Goal: Use online tool/utility: Utilize a website feature to perform a specific function

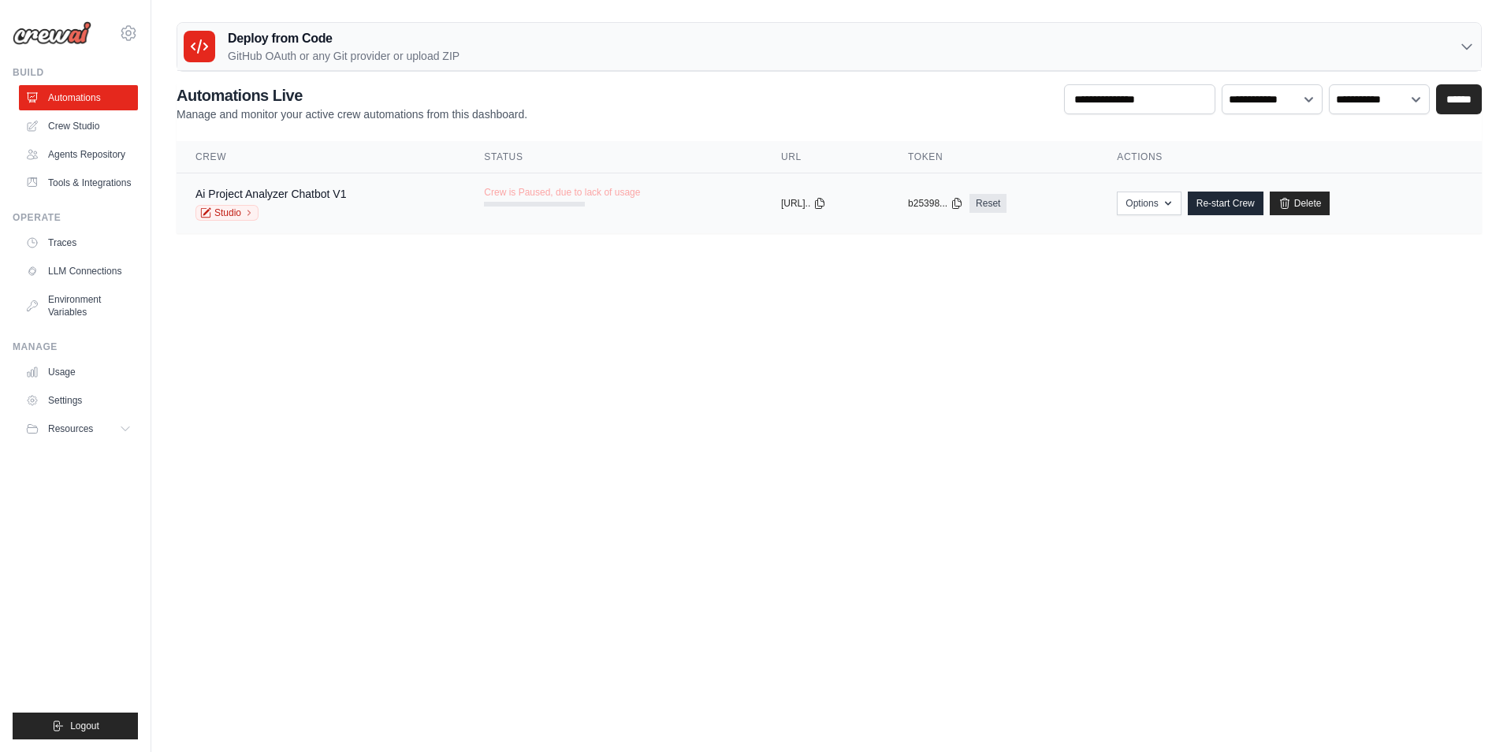
click at [377, 199] on div "Ai Project Analyzer Chatbot V1 Studio" at bounding box center [321, 203] width 251 height 35
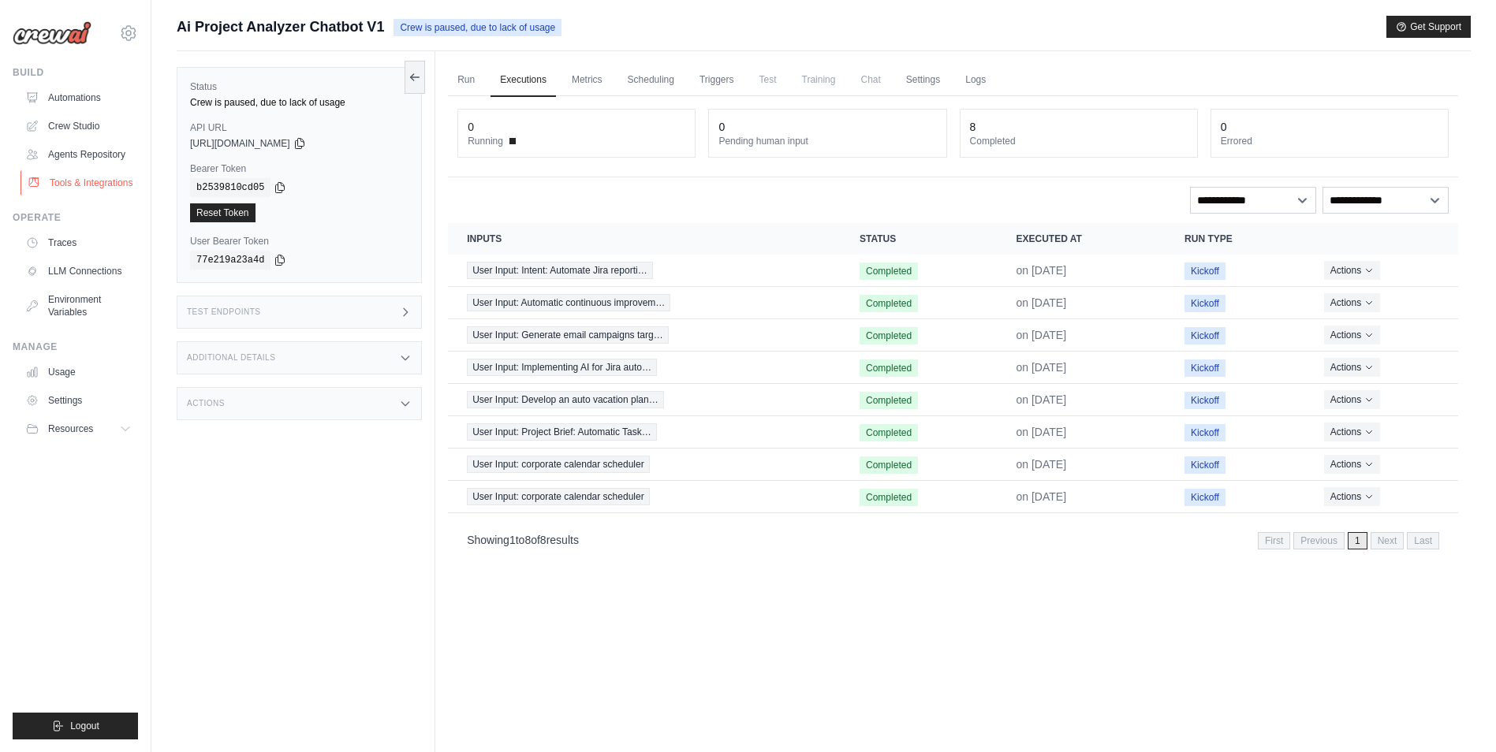
click at [96, 183] on link "Tools & Integrations" at bounding box center [79, 182] width 119 height 25
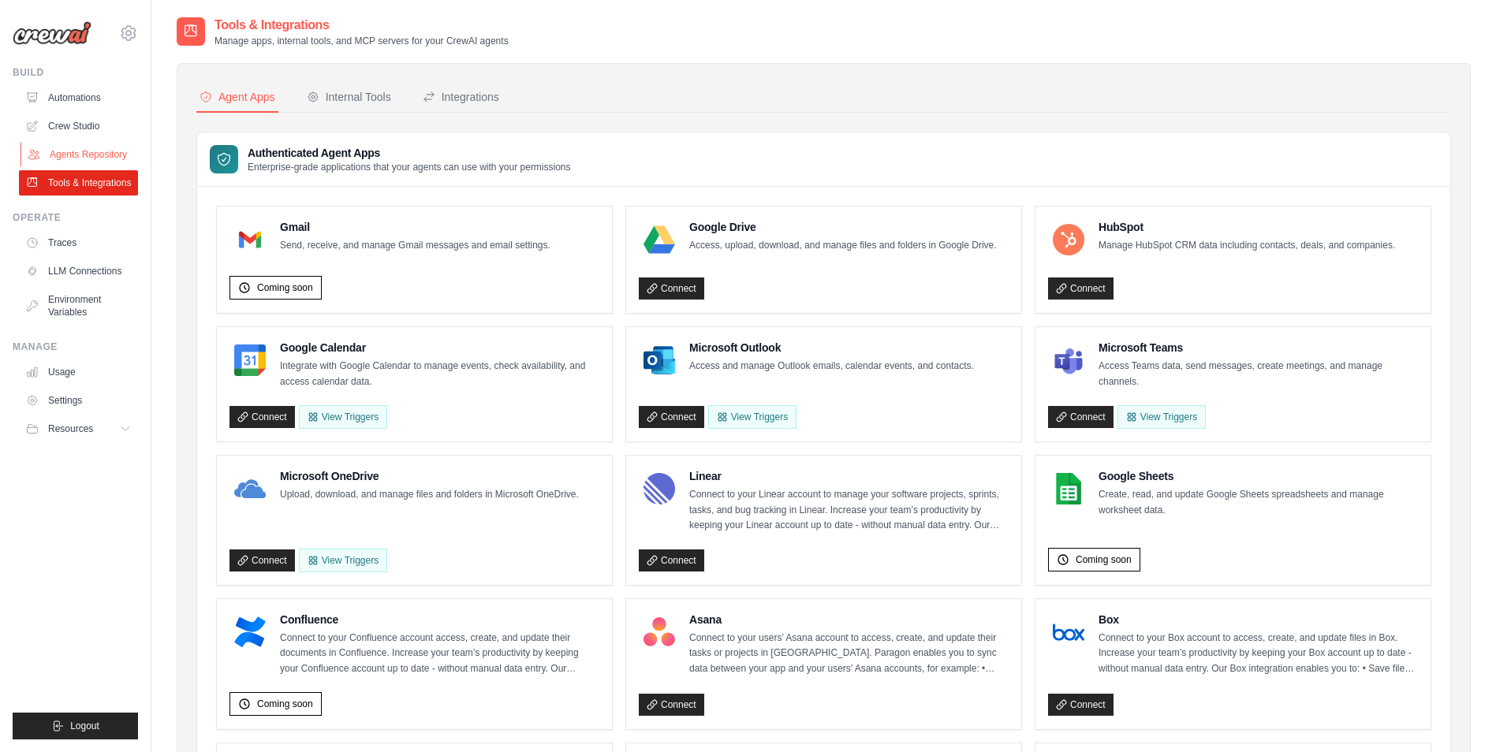
click at [94, 147] on link "Agents Repository" at bounding box center [79, 154] width 119 height 25
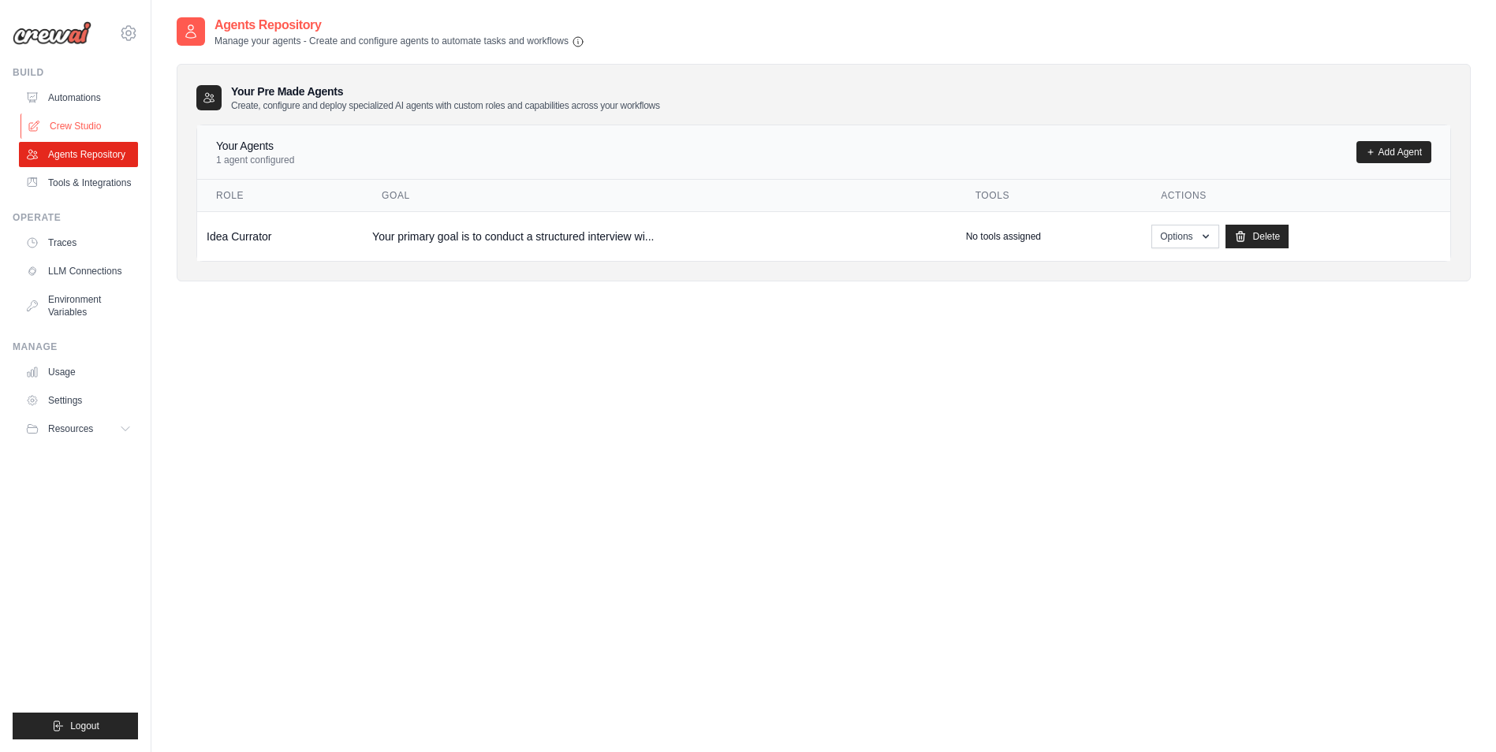
click at [91, 125] on link "Crew Studio" at bounding box center [79, 126] width 119 height 25
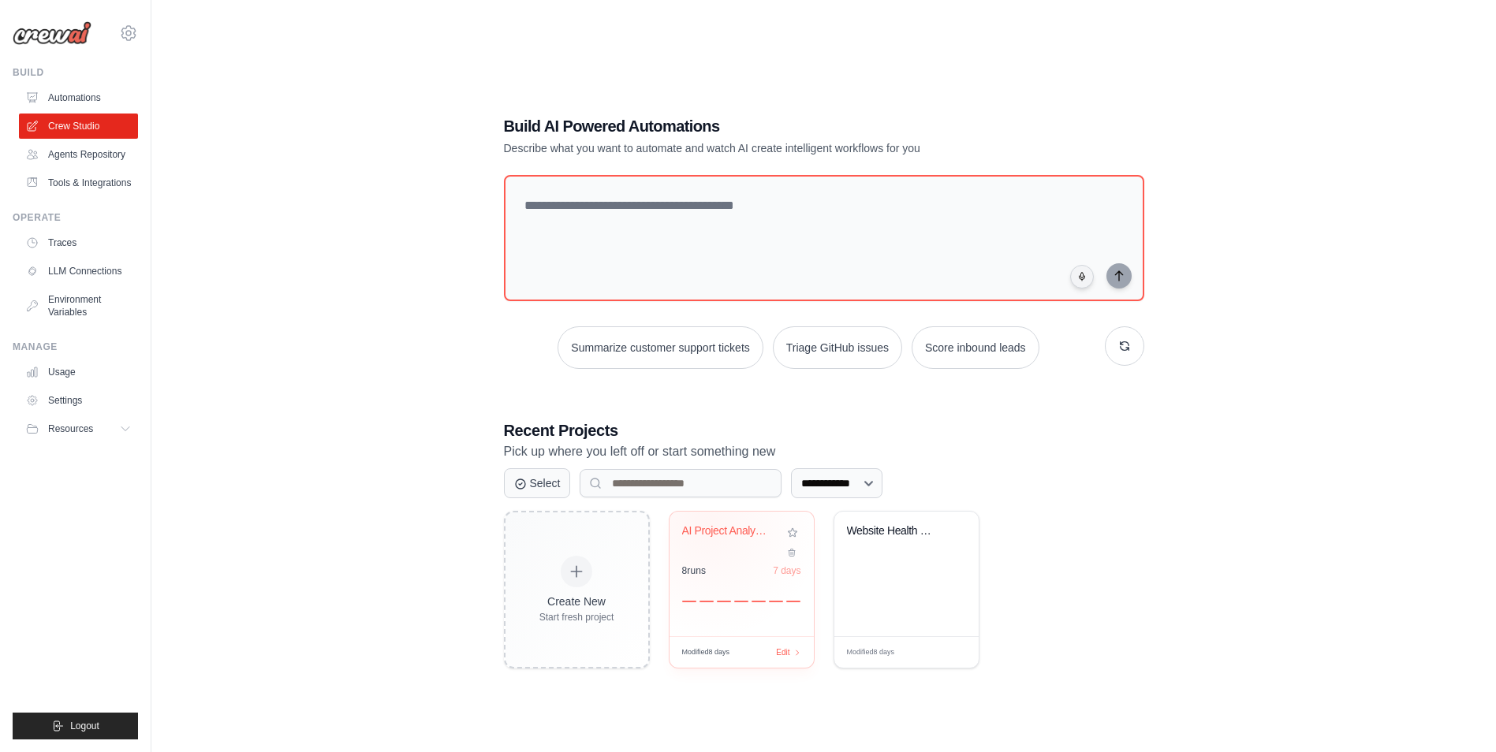
click at [706, 522] on div "AI Project Analyzer Chatbot 8 run s 7 days" at bounding box center [741, 574] width 144 height 125
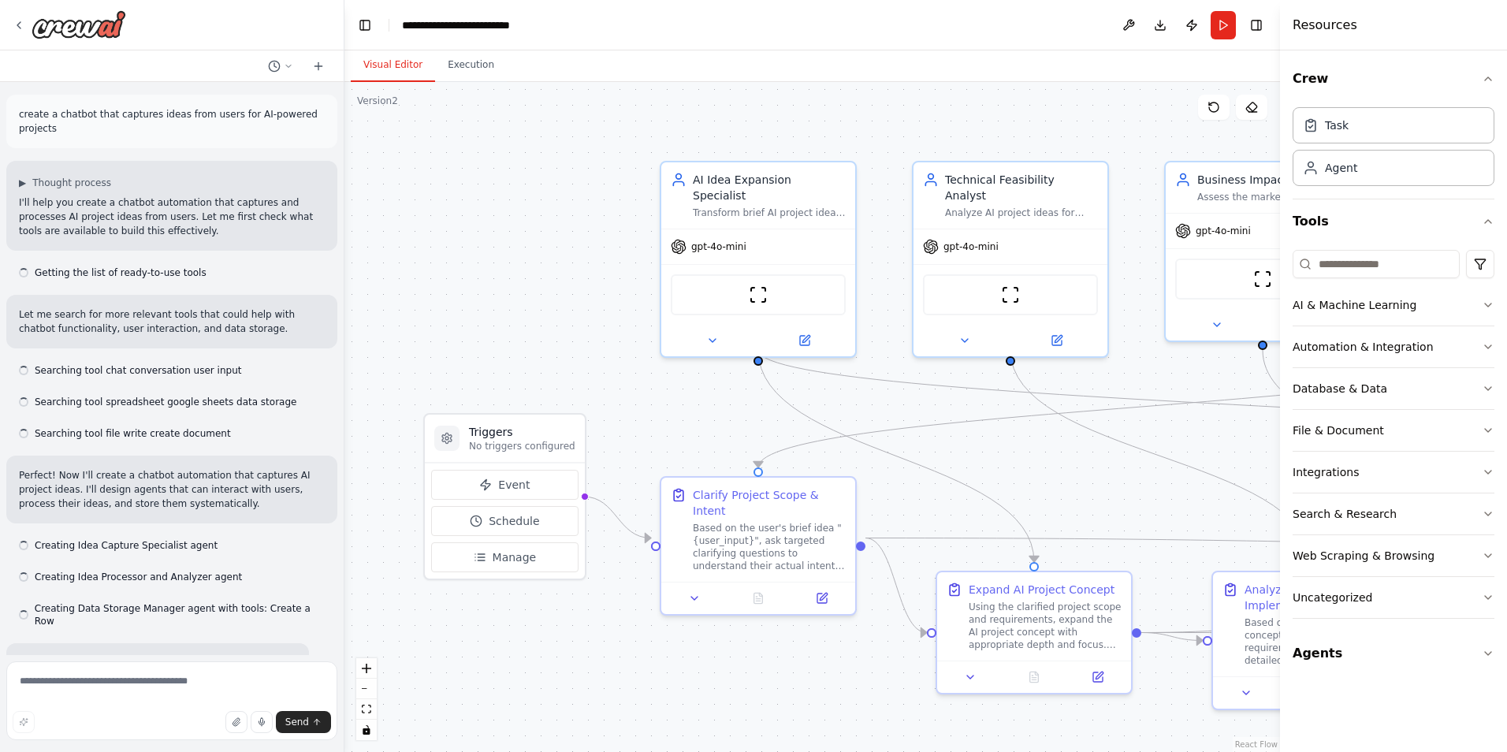
scroll to position [14346, 0]
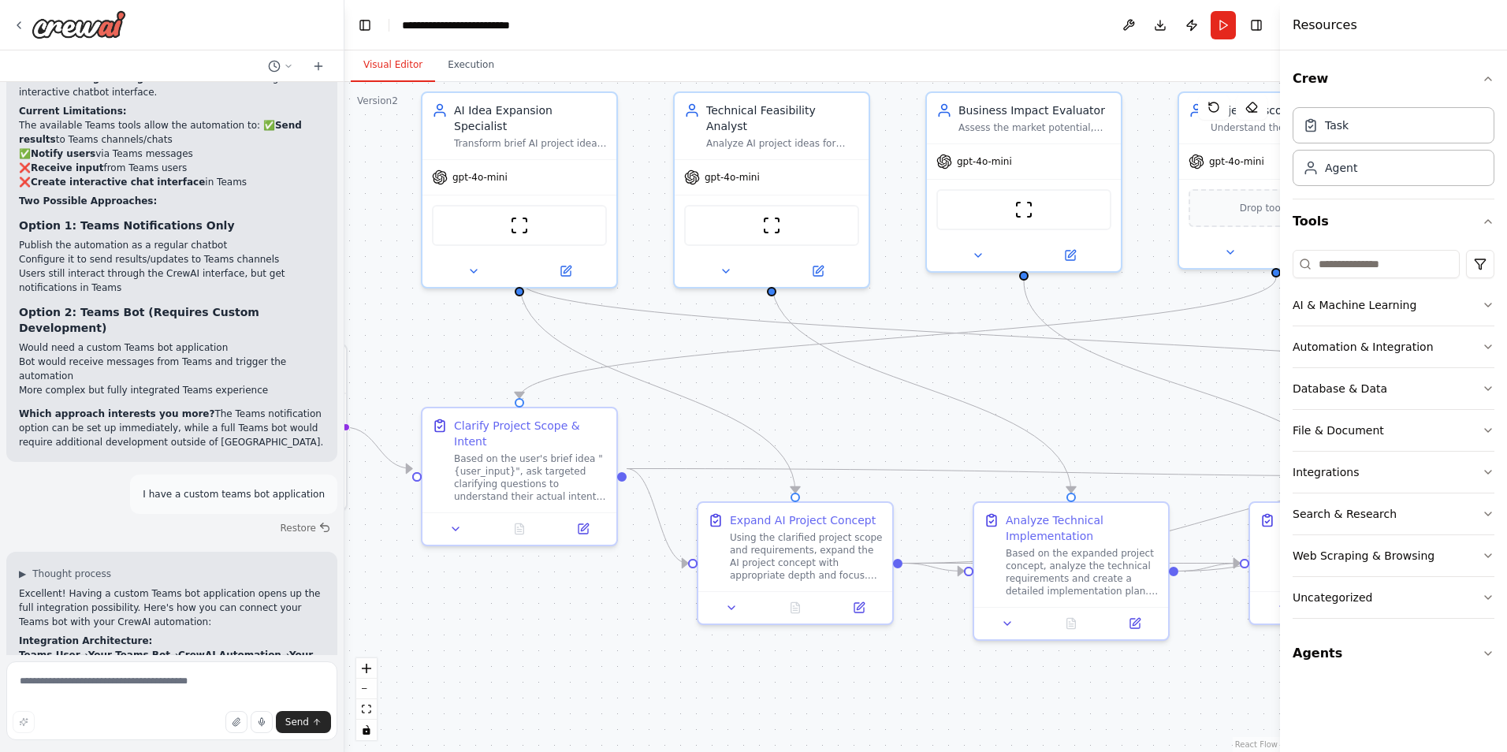
drag, startPoint x: 662, startPoint y: 670, endPoint x: 423, endPoint y: 601, distance: 248.7
click at [423, 601] on div ".deletable-edge-delete-btn { width: 20px; height: 20px; border: 0px solid #ffff…" at bounding box center [813, 417] width 936 height 670
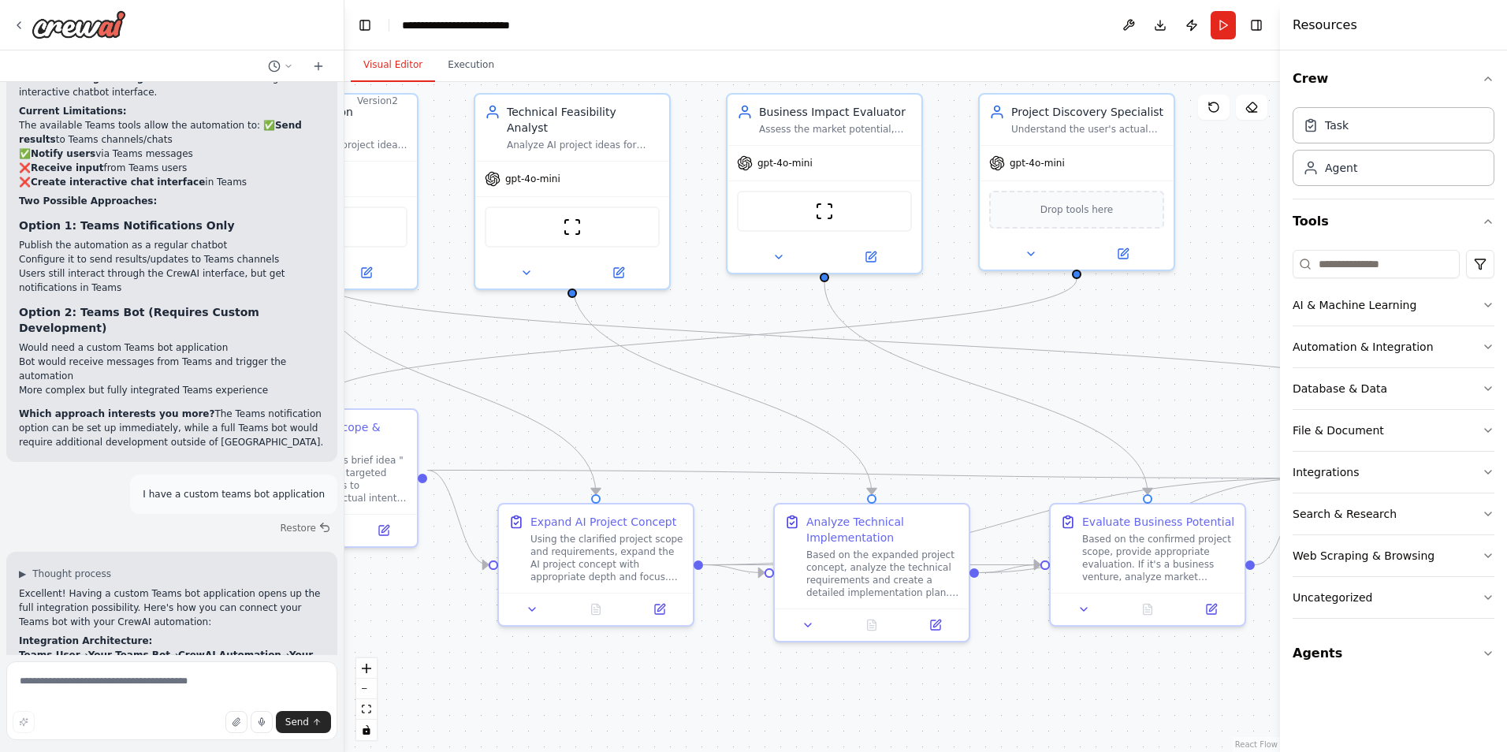
drag, startPoint x: 554, startPoint y: 594, endPoint x: 355, endPoint y: 595, distance: 199.5
click at [355, 595] on div ".deletable-edge-delete-btn { width: 20px; height: 20px; border: 0px solid #ffff…" at bounding box center [813, 417] width 936 height 670
click at [911, 407] on div ".deletable-edge-delete-btn { width: 20px; height: 20px; border: 0px solid #ffff…" at bounding box center [813, 417] width 936 height 670
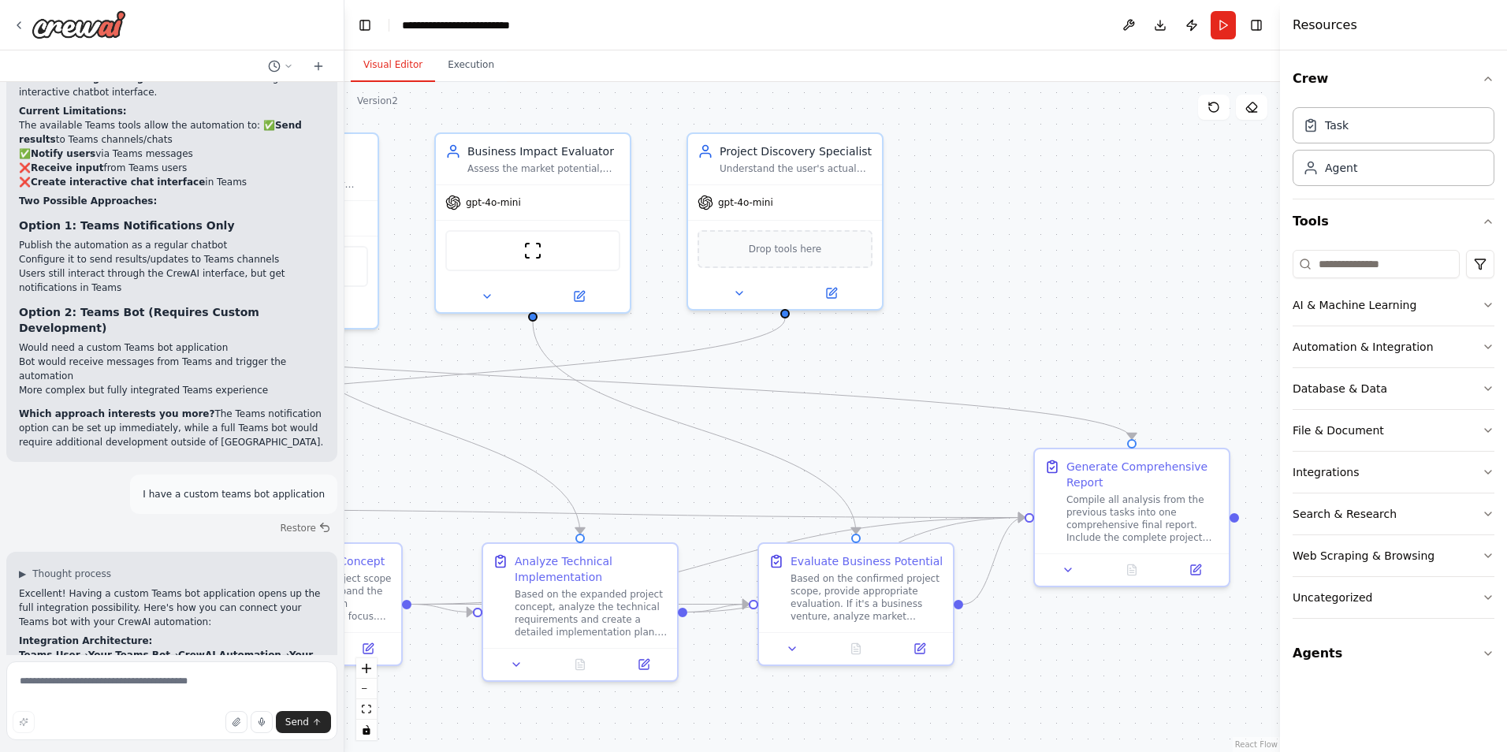
drag, startPoint x: 827, startPoint y: 387, endPoint x: 535, endPoint y: 426, distance: 294.3
click at [535, 426] on div ".deletable-edge-delete-btn { width: 20px; height: 20px; border: 0px solid #ffff…" at bounding box center [813, 417] width 936 height 670
click at [1133, 28] on button at bounding box center [1128, 25] width 25 height 28
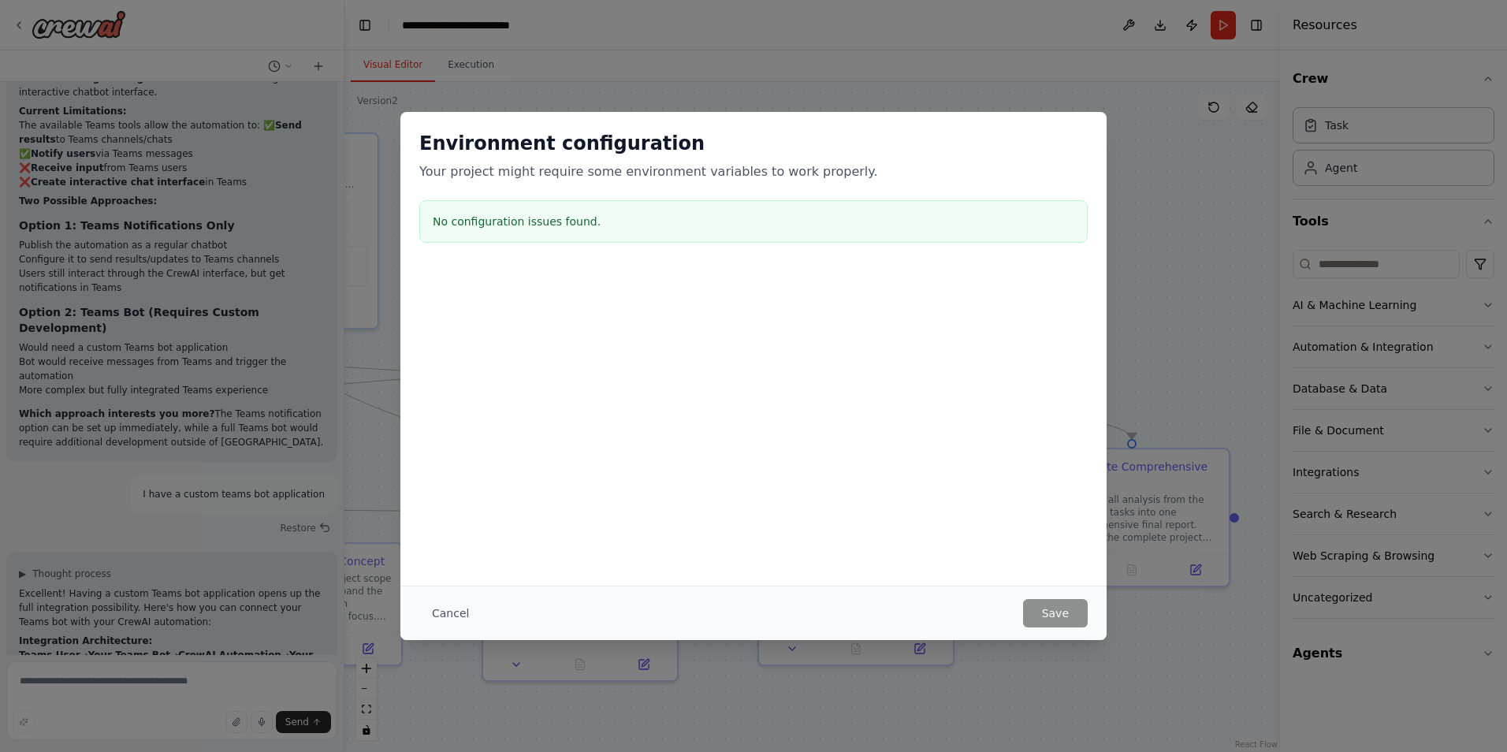
click at [1159, 254] on div "Environment configuration Your project might require some environment variables…" at bounding box center [753, 376] width 1507 height 752
click at [442, 616] on button "Cancel" at bounding box center [450, 613] width 62 height 28
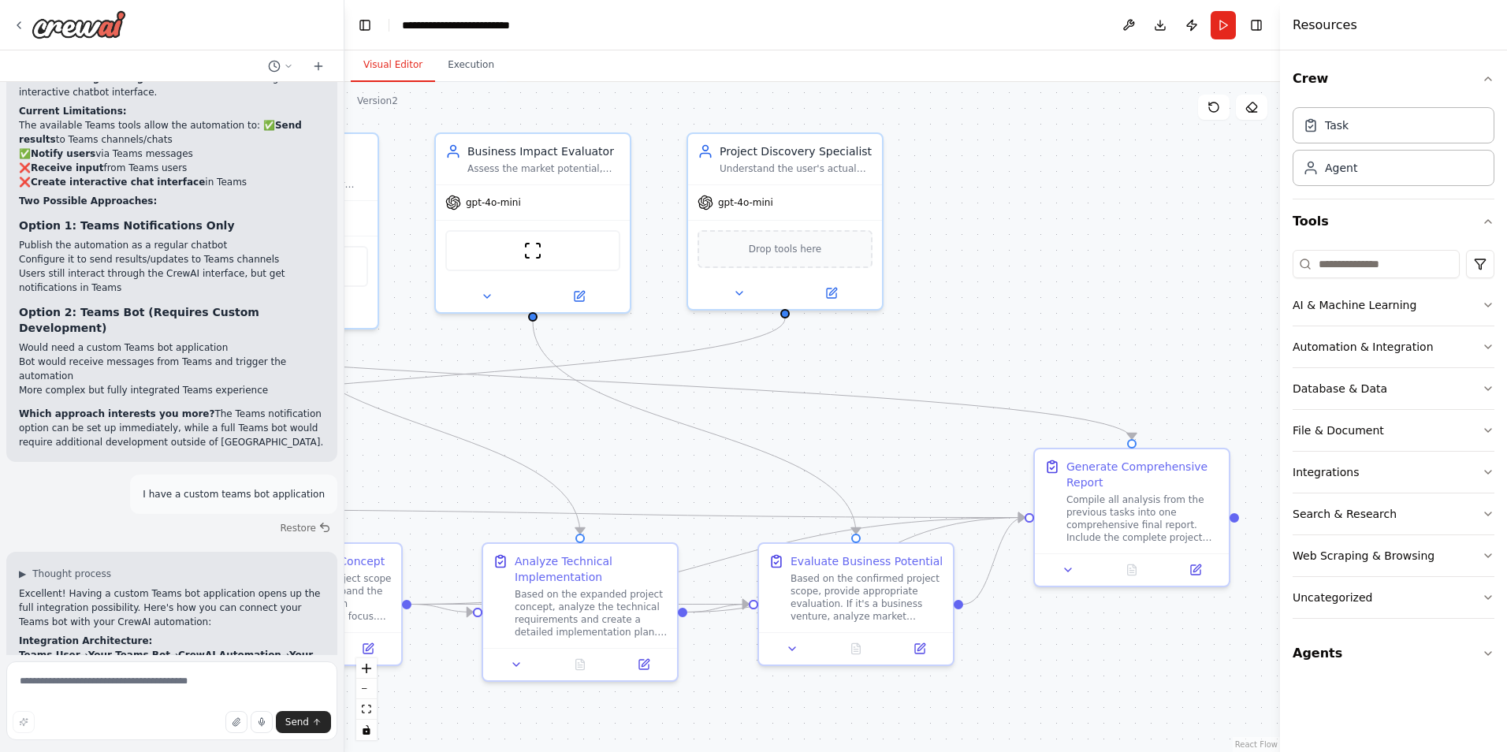
click at [996, 271] on div ".deletable-edge-delete-btn { width: 20px; height: 20px; border: 0px solid #ffff…" at bounding box center [813, 417] width 936 height 670
click at [1164, 27] on button "Download" at bounding box center [1160, 25] width 25 height 28
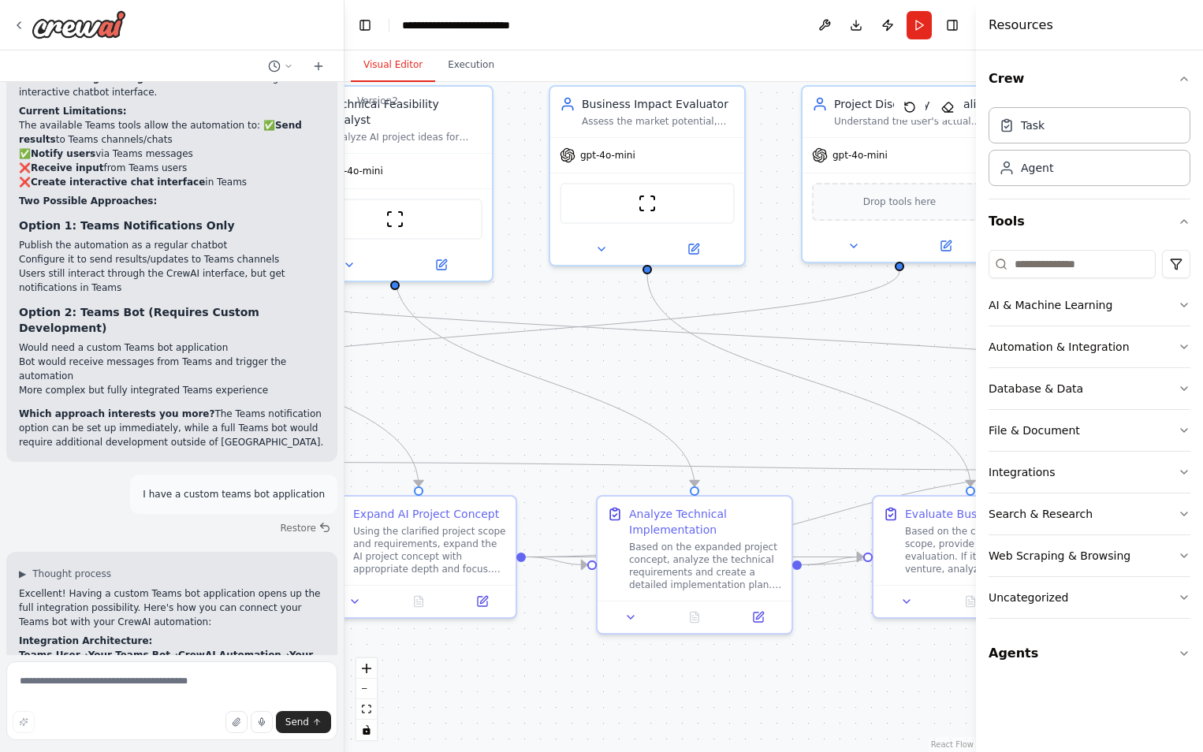
drag, startPoint x: 784, startPoint y: 688, endPoint x: 912, endPoint y: 642, distance: 135.9
click at [912, 642] on div ".deletable-edge-delete-btn { width: 20px; height: 20px; border: 0px solid #ffff…" at bounding box center [660, 417] width 631 height 670
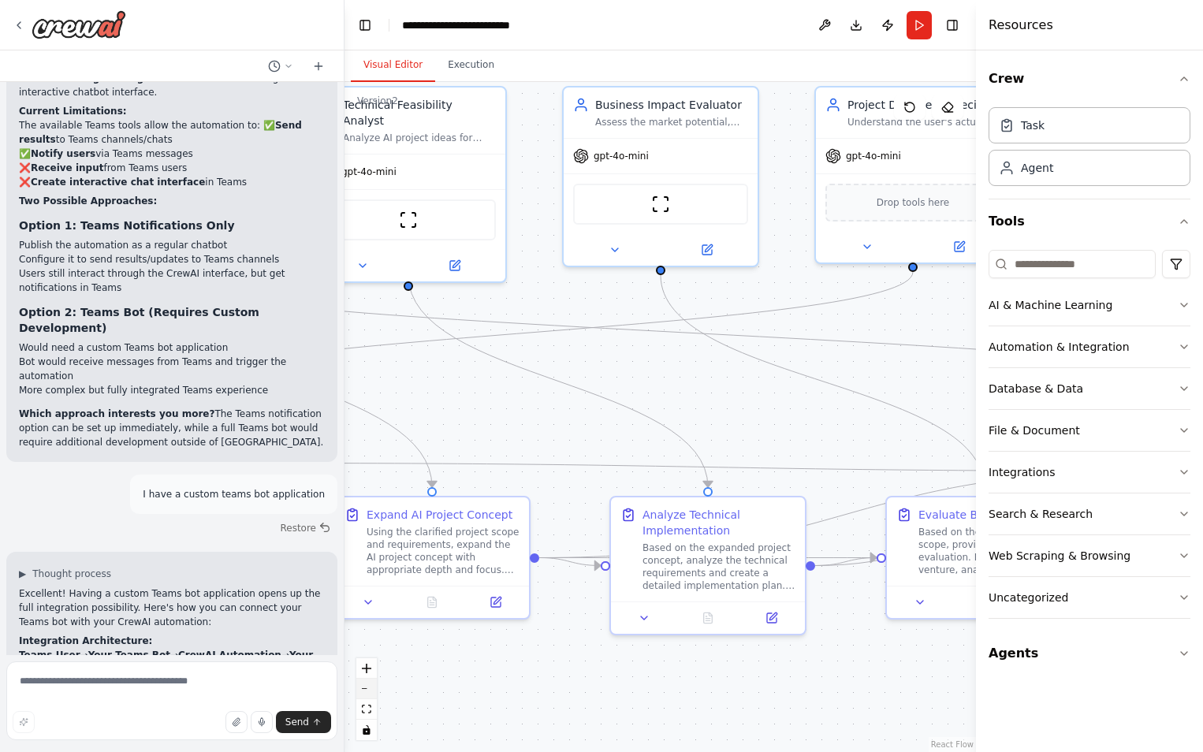
click at [370, 694] on button "zoom out" at bounding box center [366, 689] width 20 height 20
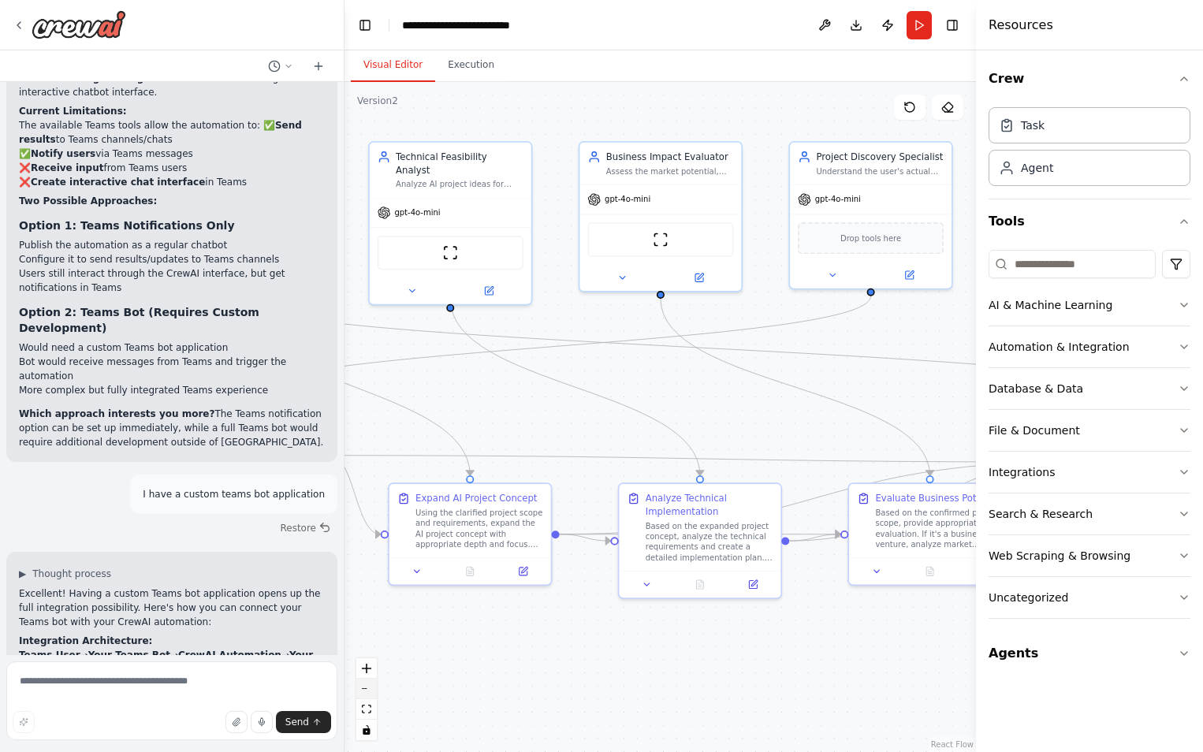
click at [366, 691] on button "zoom out" at bounding box center [366, 689] width 20 height 20
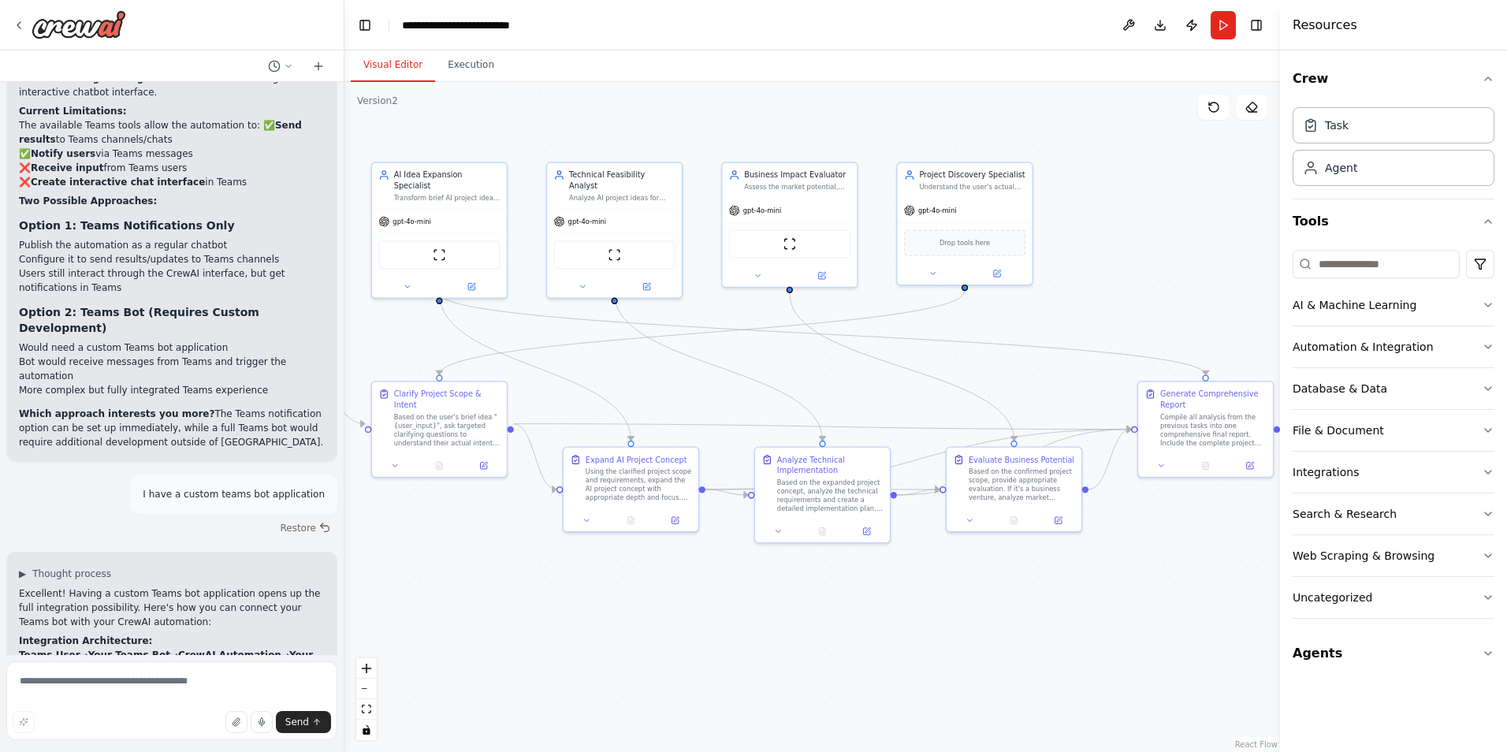
drag, startPoint x: 1063, startPoint y: 264, endPoint x: 1196, endPoint y: 237, distance: 135.9
click at [1196, 237] on div ".deletable-edge-delete-btn { width: 20px; height: 20px; border: 0px solid #ffff…" at bounding box center [813, 417] width 936 height 670
